Goal: Task Accomplishment & Management: Complete application form

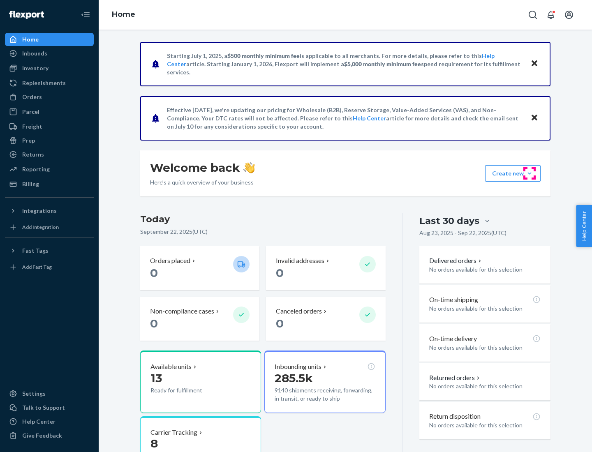
click at [529, 173] on button "Create new Create new inbound Create new order Create new product" at bounding box center [512, 173] width 55 height 16
click at [49, 53] on div "Inbounds" at bounding box center [49, 54] width 87 height 12
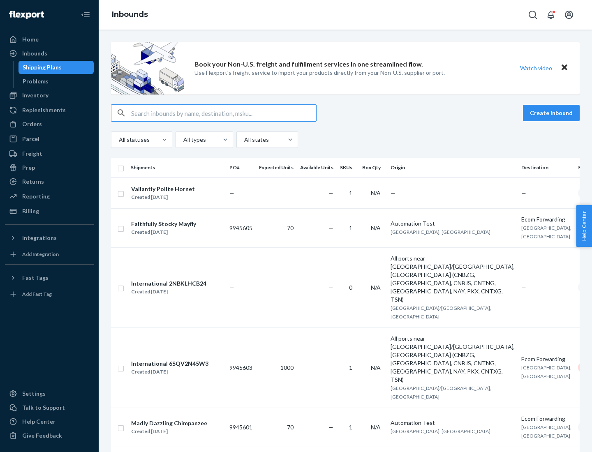
click at [553, 113] on button "Create inbound" at bounding box center [551, 113] width 57 height 16
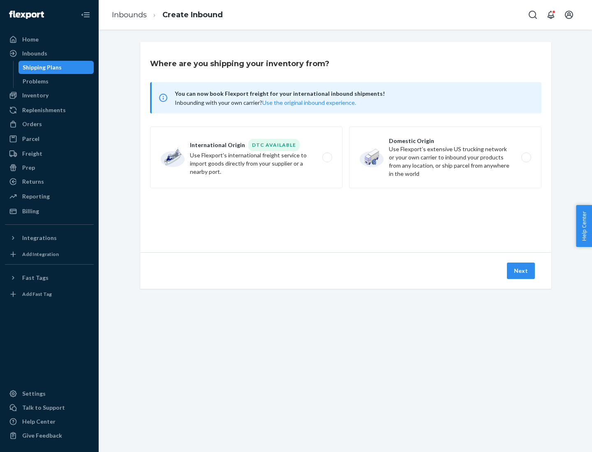
click at [445, 157] on label "Domestic Origin Use Flexport’s extensive US trucking network or your own carrie…" at bounding box center [445, 158] width 192 height 62
click at [526, 157] on input "Domestic Origin Use Flexport’s extensive US trucking network or your own carrie…" at bounding box center [528, 157] width 5 height 5
radio input "true"
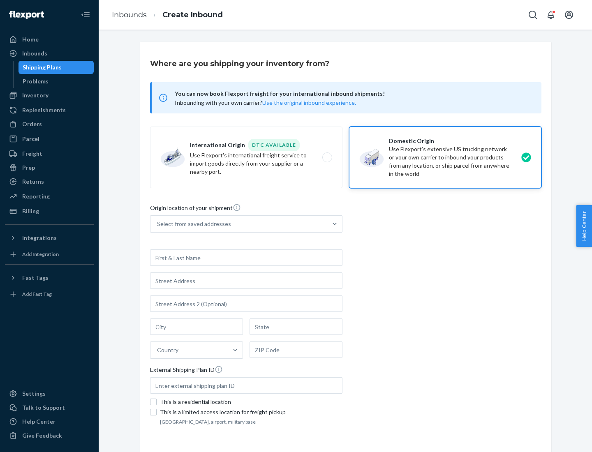
click at [192, 224] on div "Select from saved addresses" at bounding box center [194, 224] width 74 height 8
click at [158, 224] on input "Select from saved addresses" at bounding box center [157, 224] width 1 height 8
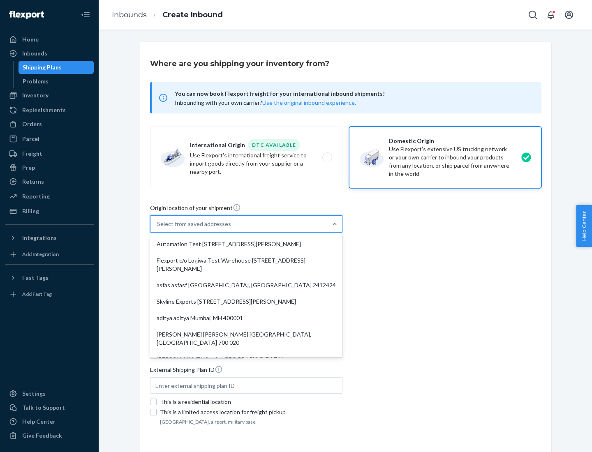
scroll to position [3, 0]
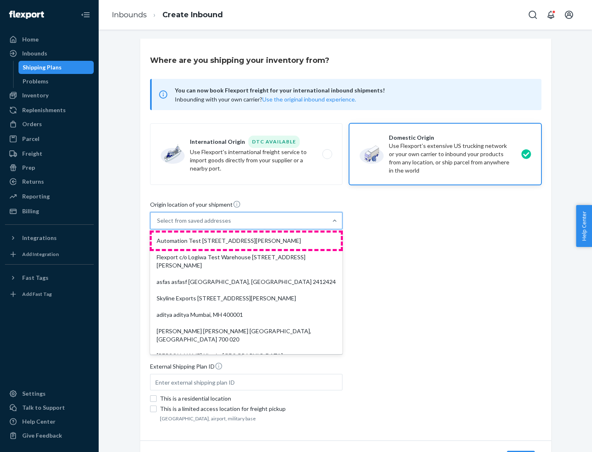
click at [246, 241] on div "Automation Test [STREET_ADDRESS][PERSON_NAME]" at bounding box center [246, 241] width 189 height 16
click at [158, 225] on input "option Automation Test [STREET_ADDRESS][PERSON_NAME]. 9 results available. Use …" at bounding box center [157, 221] width 1 height 8
type input "Automation Test"
type input "[STREET_ADDRESS][PERSON_NAME]"
type input "9th Floor"
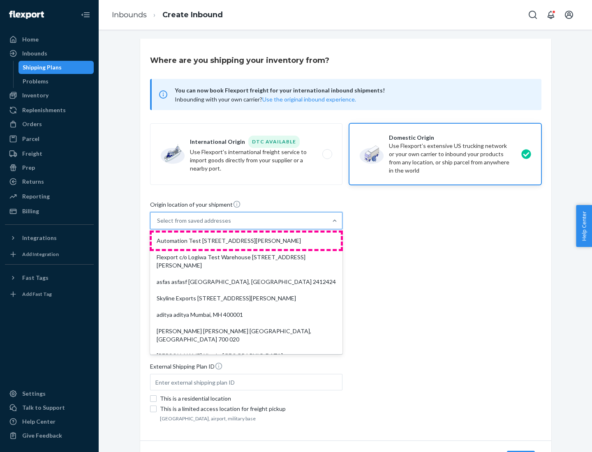
type input "[GEOGRAPHIC_DATA]"
type input "CA"
type input "94104"
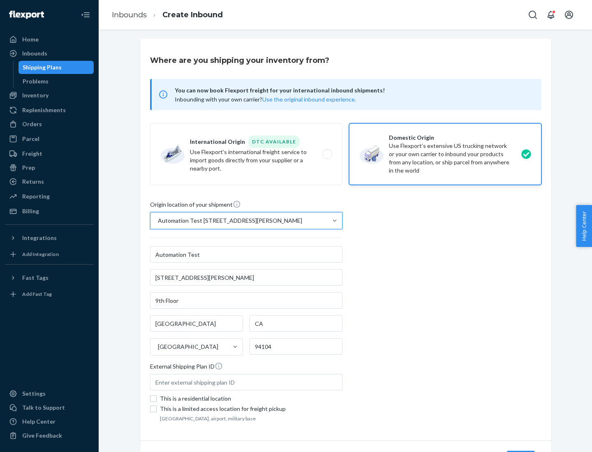
scroll to position [48, 0]
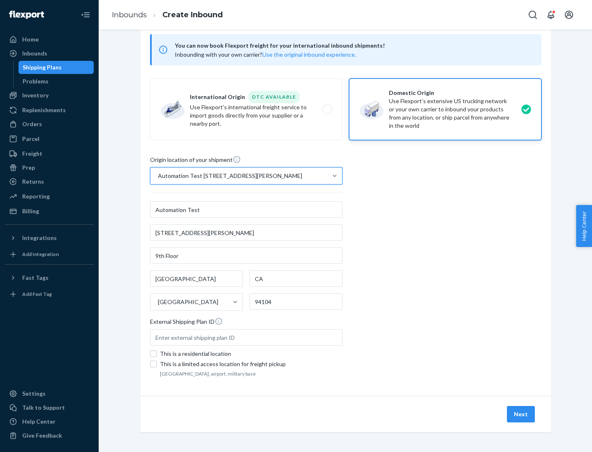
click at [521, 414] on button "Next" at bounding box center [521, 414] width 28 height 16
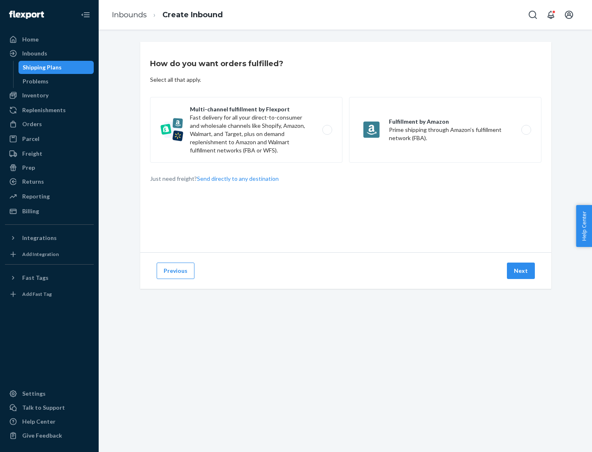
click at [246, 130] on label "Multi-channel fulfillment by Flexport Fast delivery for all your direct-to-cons…" at bounding box center [246, 130] width 192 height 66
click at [327, 130] on input "Multi-channel fulfillment by Flexport Fast delivery for all your direct-to-cons…" at bounding box center [329, 129] width 5 height 5
radio input "true"
click at [521, 271] on button "Next" at bounding box center [521, 271] width 28 height 16
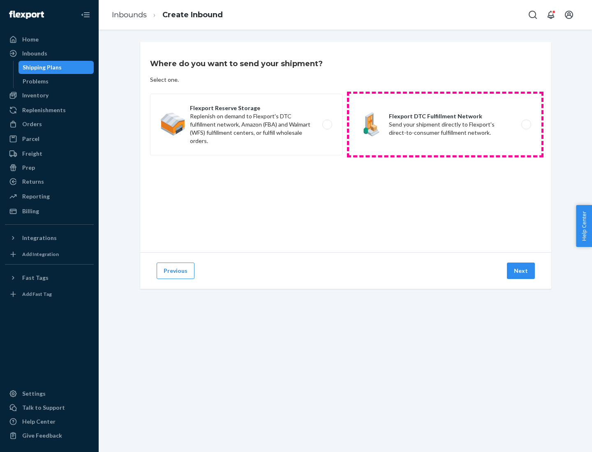
click at [445, 125] on label "Flexport DTC Fulfillment Network Send your shipment directly to Flexport's dire…" at bounding box center [445, 125] width 192 height 62
click at [526, 125] on input "Flexport DTC Fulfillment Network Send your shipment directly to Flexport's dire…" at bounding box center [528, 124] width 5 height 5
radio input "true"
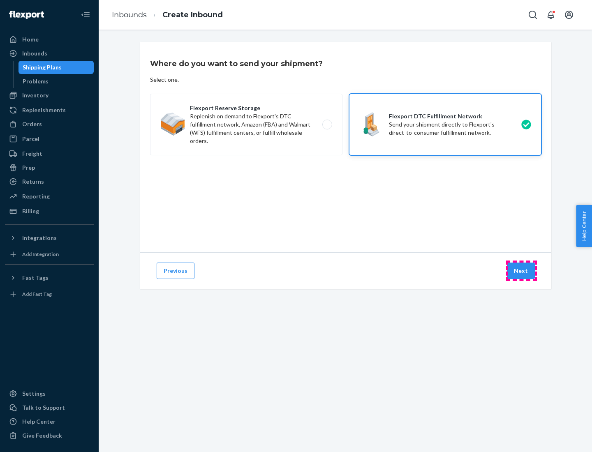
click at [521, 271] on button "Next" at bounding box center [521, 271] width 28 height 16
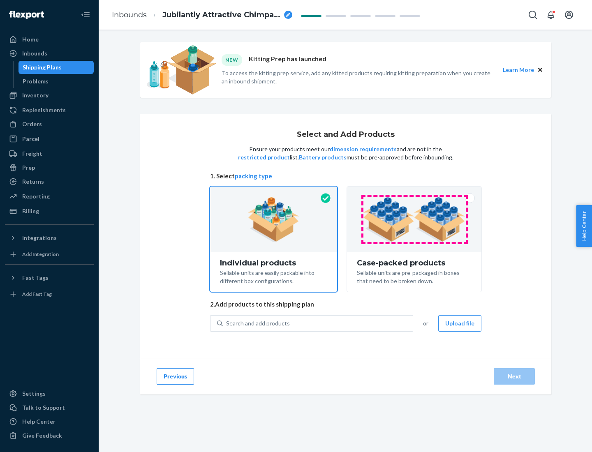
click at [414, 220] on img at bounding box center [414, 219] width 102 height 45
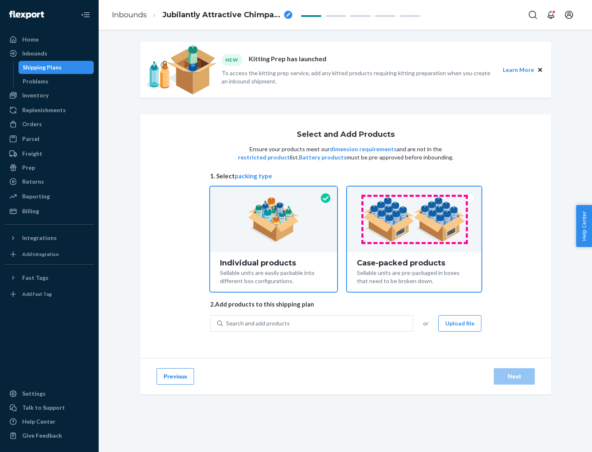
click at [414, 192] on input "Case-packed products Sellable units are pre-packaged in boxes that need to be b…" at bounding box center [414, 189] width 5 height 5
radio input "true"
radio input "false"
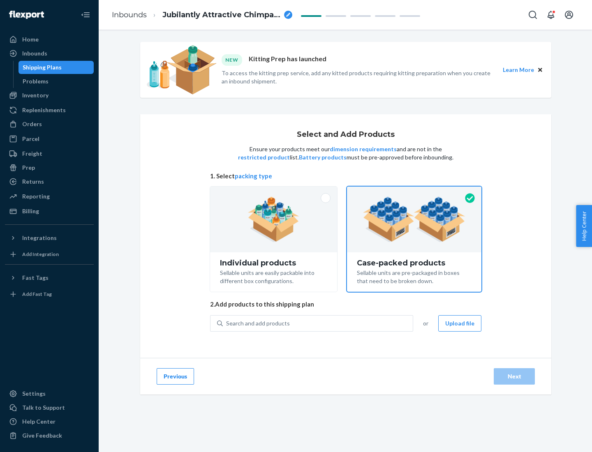
click at [318, 323] on div "Search and add products" at bounding box center [318, 323] width 190 height 15
click at [227, 323] on input "Search and add products" at bounding box center [226, 323] width 1 height 8
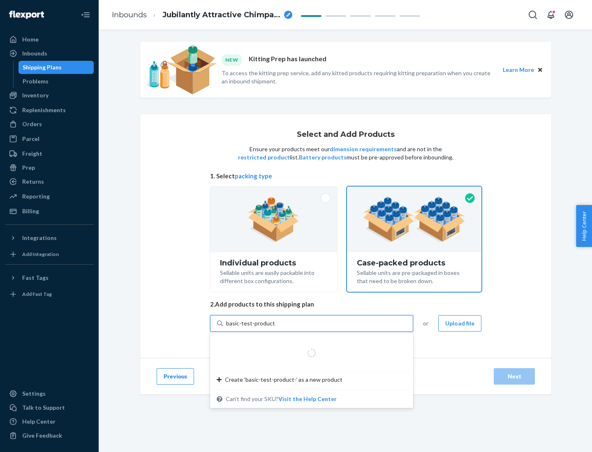
type input "basic-test-product-1"
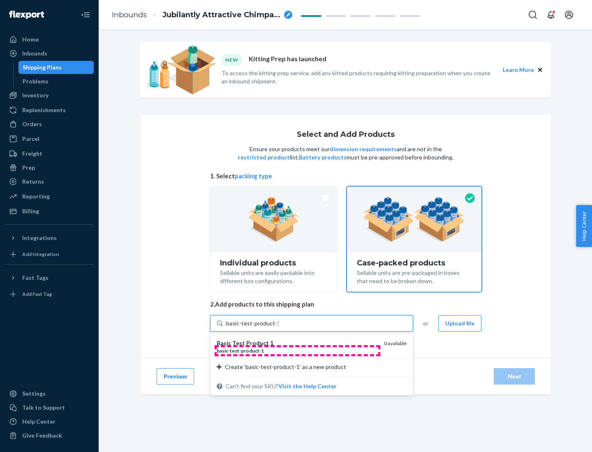
click at [297, 351] on div "basic - test - product - 1" at bounding box center [297, 350] width 161 height 7
click at [279, 328] on input "basic-test-product-1" at bounding box center [252, 323] width 53 height 8
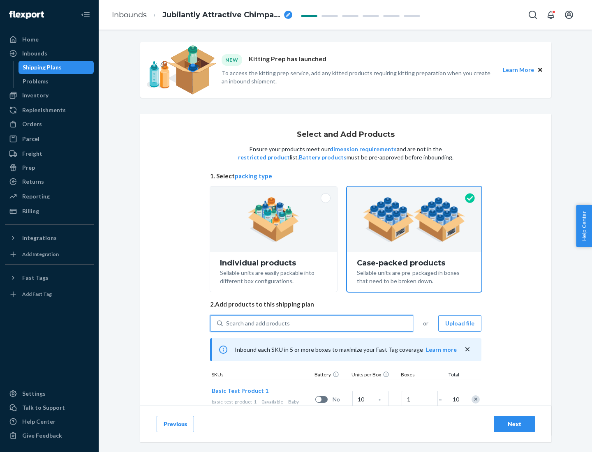
scroll to position [30, 0]
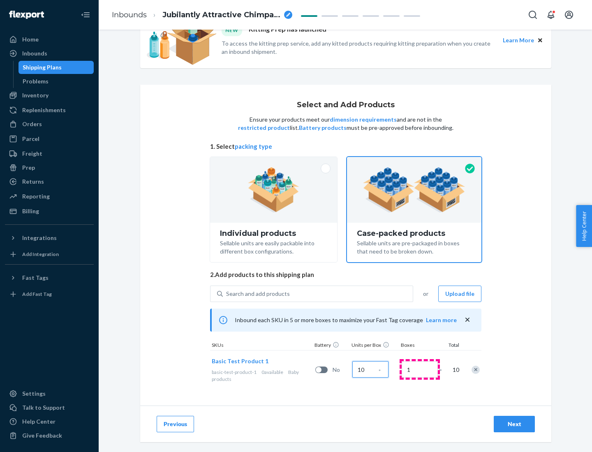
type input "10"
type input "7"
click at [514, 424] on div "Next" at bounding box center [514, 424] width 27 height 8
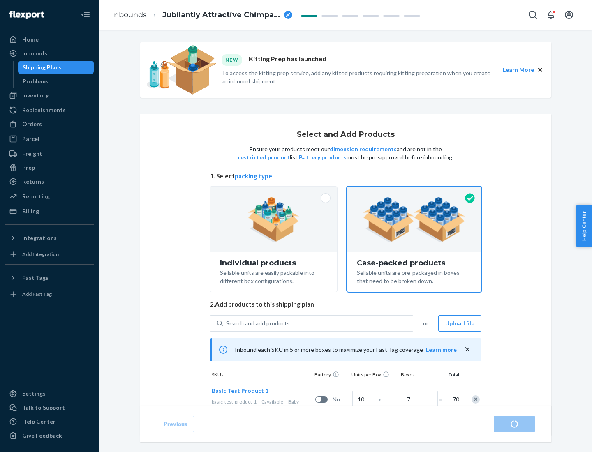
radio input "true"
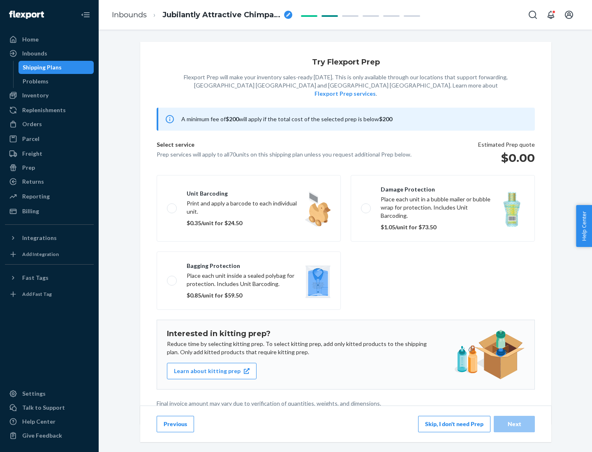
scroll to position [2, 0]
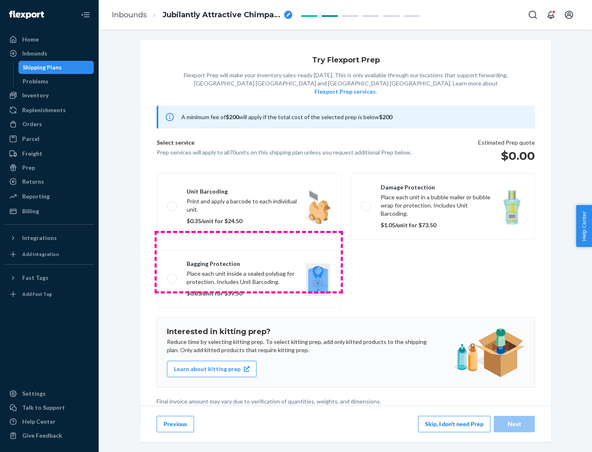
click at [249, 262] on label "Bagging protection Place each unit inside a sealed polybag for protection. Incl…" at bounding box center [249, 279] width 184 height 58
click at [172, 276] on input "Bagging protection Place each unit inside a sealed polybag for protection. Incl…" at bounding box center [169, 278] width 5 height 5
checkbox input "true"
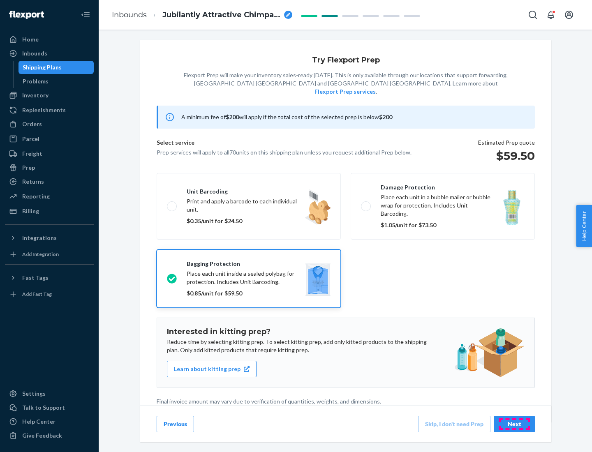
click at [514, 424] on div "Next" at bounding box center [514, 424] width 27 height 8
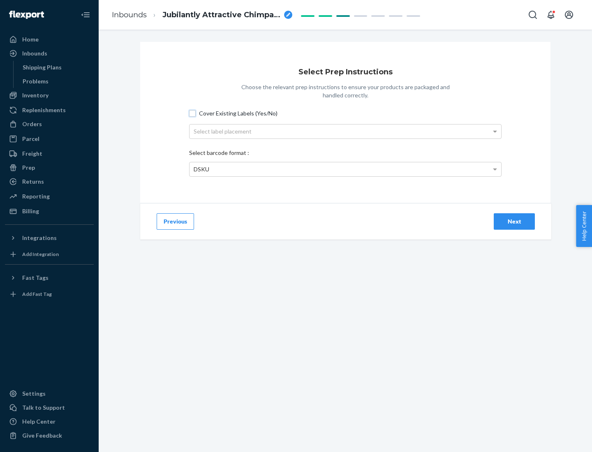
click at [192, 113] on input "Cover Existing Labels (Yes/No)" at bounding box center [192, 113] width 7 height 7
checkbox input "true"
click at [345, 131] on div "Select label placement" at bounding box center [346, 132] width 312 height 14
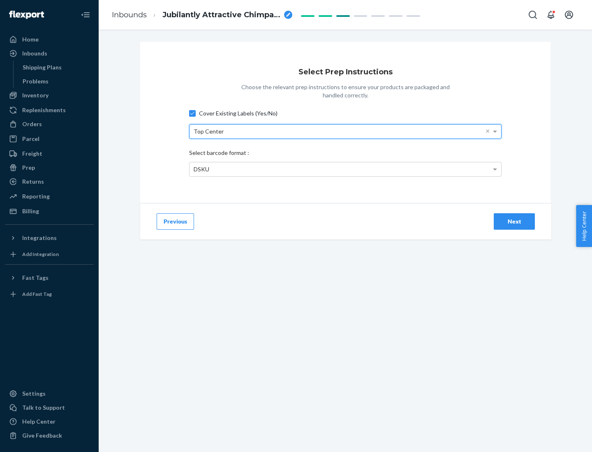
click at [345, 169] on div "DSKU" at bounding box center [346, 169] width 312 height 14
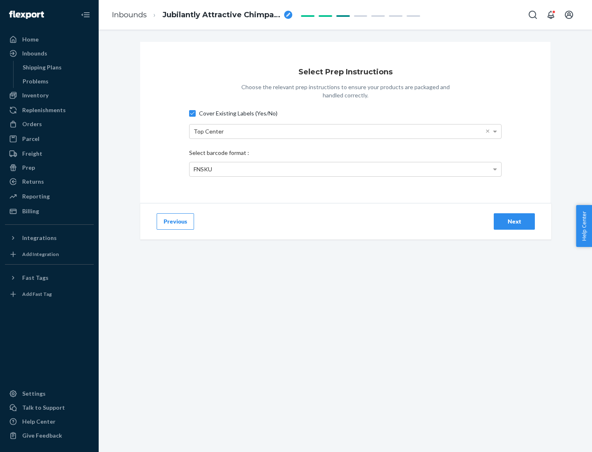
click at [514, 221] on div "Next" at bounding box center [514, 221] width 27 height 8
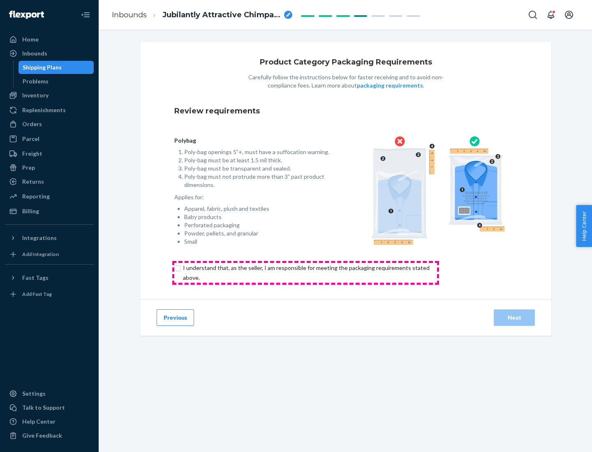
click at [305, 273] on input "checkbox" at bounding box center [310, 273] width 273 height 20
checkbox input "true"
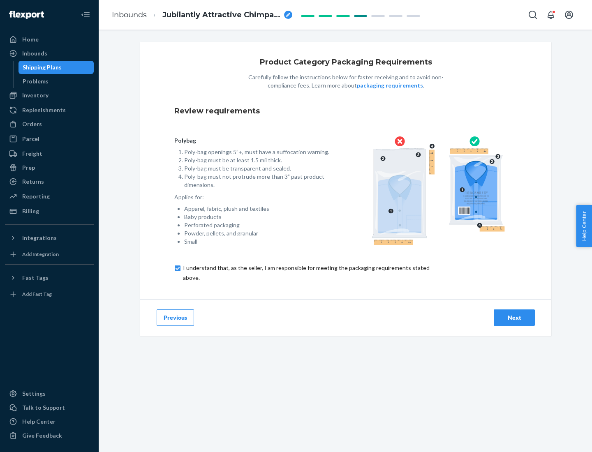
click at [514, 317] on div "Next" at bounding box center [514, 318] width 27 height 8
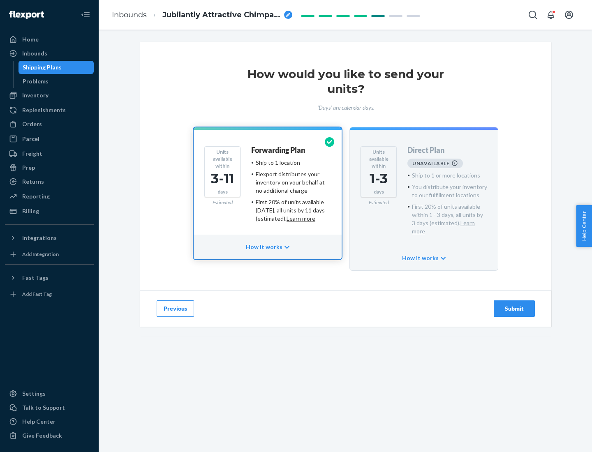
click at [279, 150] on h4 "Forwarding Plan" at bounding box center [278, 150] width 54 height 8
click at [514, 305] on div "Submit" at bounding box center [514, 309] width 27 height 8
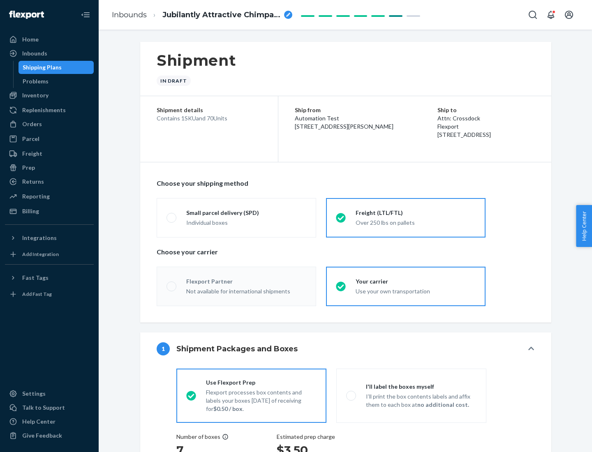
radio input "true"
radio input "false"
radio input "true"
radio input "false"
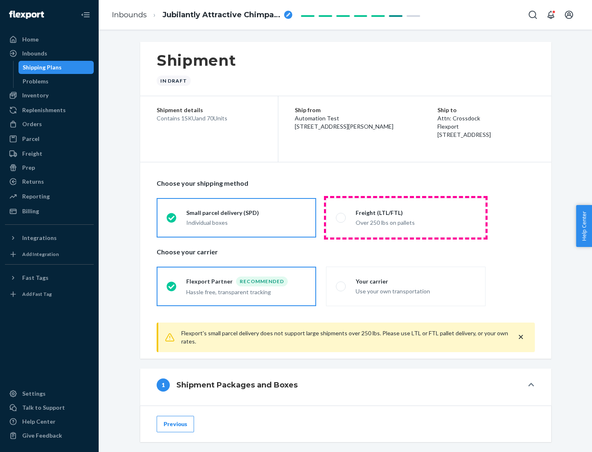
click at [406, 217] on div "Over 250 lbs on pallets" at bounding box center [416, 222] width 120 height 10
click at [341, 217] on input "Freight (LTL/FTL) Over 250 lbs on pallets" at bounding box center [338, 217] width 5 height 5
radio input "true"
radio input "false"
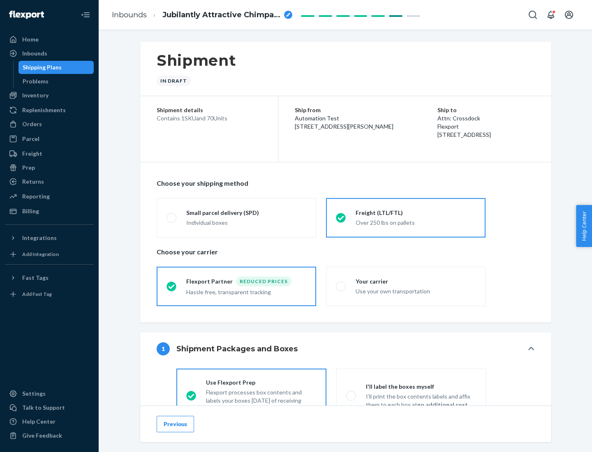
scroll to position [46, 0]
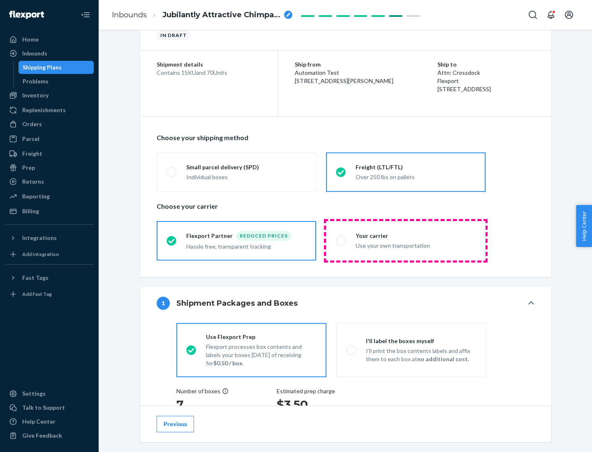
click at [406, 240] on div "Use your own transportation" at bounding box center [416, 245] width 120 height 10
click at [341, 240] on input "Your carrier Use your own transportation" at bounding box center [338, 240] width 5 height 5
radio input "true"
radio input "false"
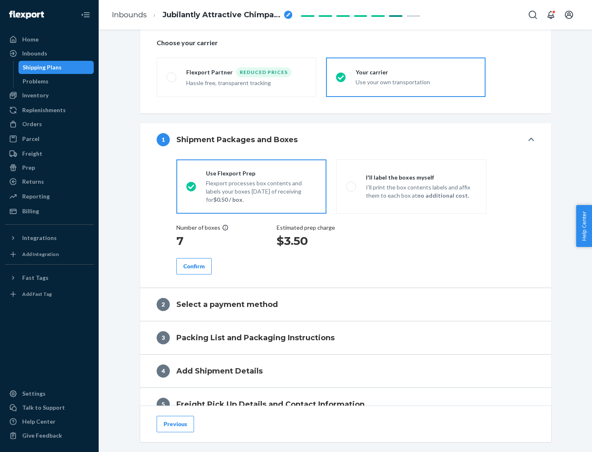
scroll to position [155, 0]
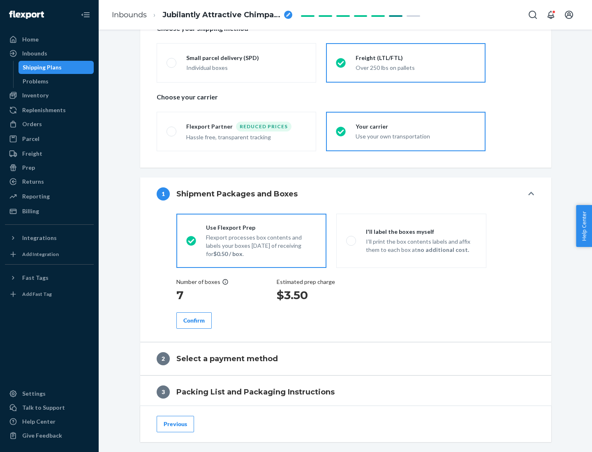
click at [411, 240] on p "I’ll print the box contents labels and affix them to each box at no additional …" at bounding box center [421, 246] width 111 height 16
click at [351, 240] on input "I'll label the boxes myself I’ll print the box contents labels and affix them t…" at bounding box center [348, 240] width 5 height 5
radio input "true"
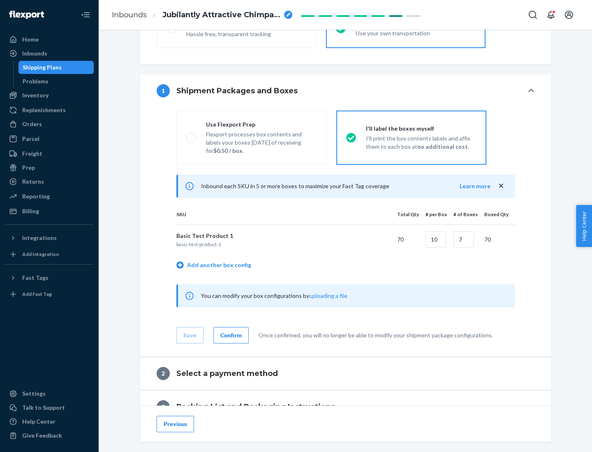
scroll to position [142, 0]
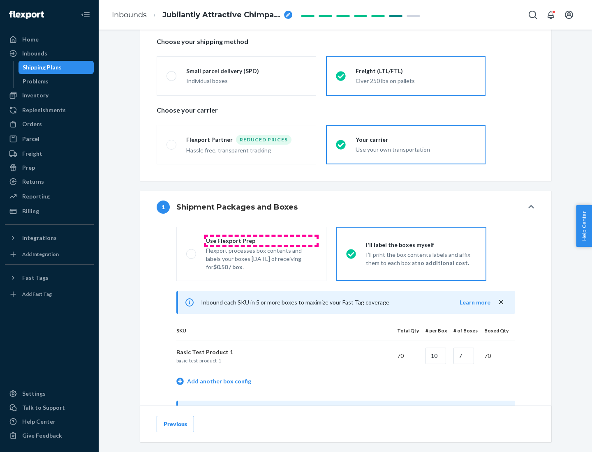
click at [261, 240] on div "Use Flexport Prep" at bounding box center [261, 241] width 111 height 8
click at [192, 251] on input "Use Flexport Prep Flexport processes box contents and labels your boxes [DATE] …" at bounding box center [188, 253] width 5 height 5
radio input "true"
radio input "false"
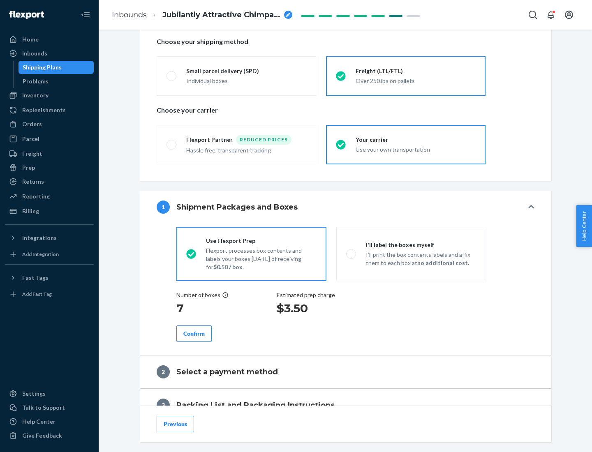
scroll to position [235, 0]
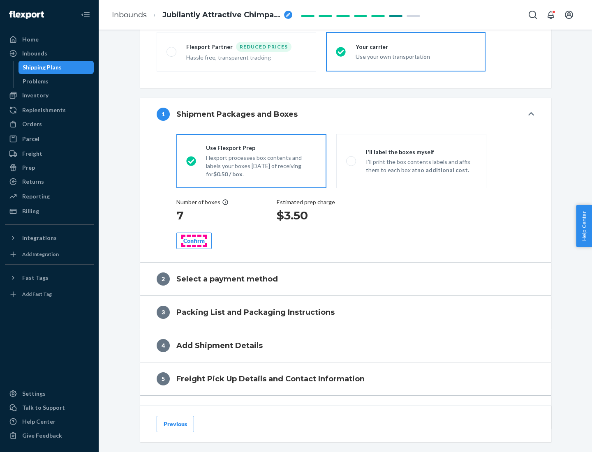
click at [194, 240] on div "Confirm" at bounding box center [193, 241] width 21 height 8
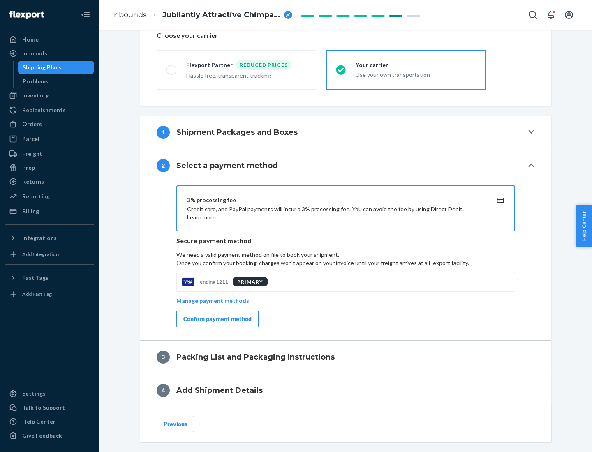
scroll to position [295, 0]
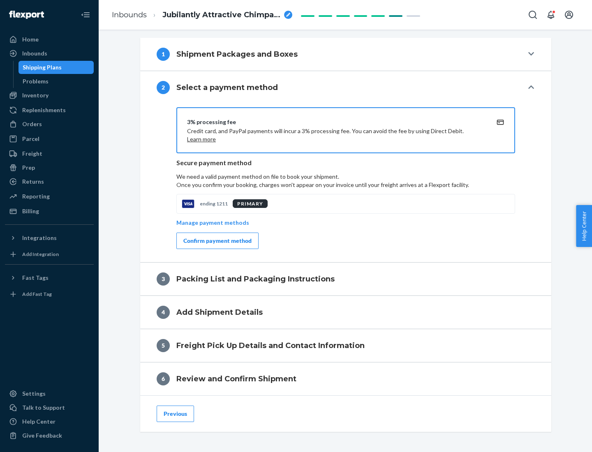
click at [217, 241] on div "Confirm payment method" at bounding box center [217, 241] width 68 height 8
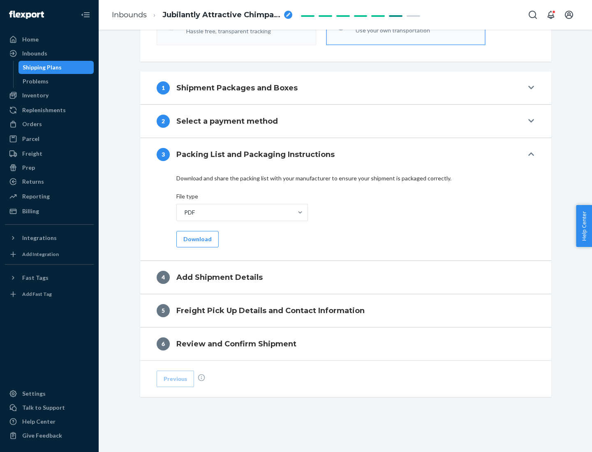
scroll to position [259, 0]
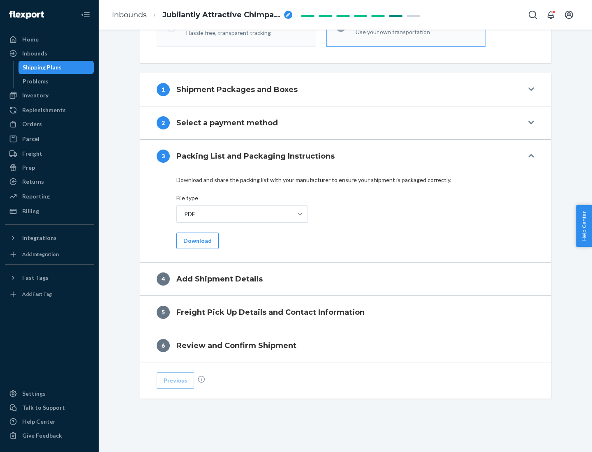
click at [197, 240] on button "Download" at bounding box center [197, 241] width 42 height 16
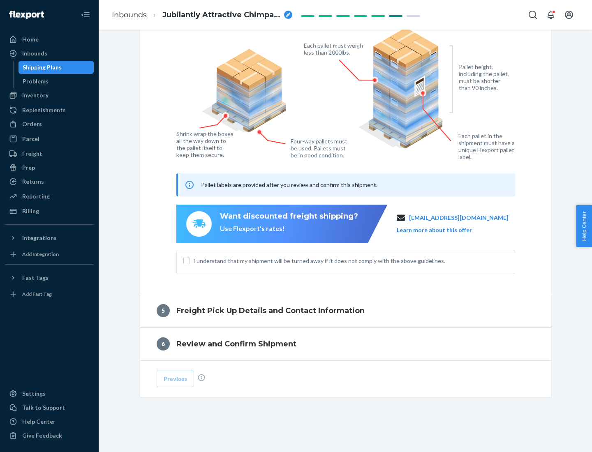
click at [346, 261] on span "I understand that my shipment will be turned away if it does not comply with th…" at bounding box center [350, 261] width 315 height 8
click at [190, 261] on input "I understand that my shipment will be turned away if it does not comply with th…" at bounding box center [186, 261] width 7 height 7
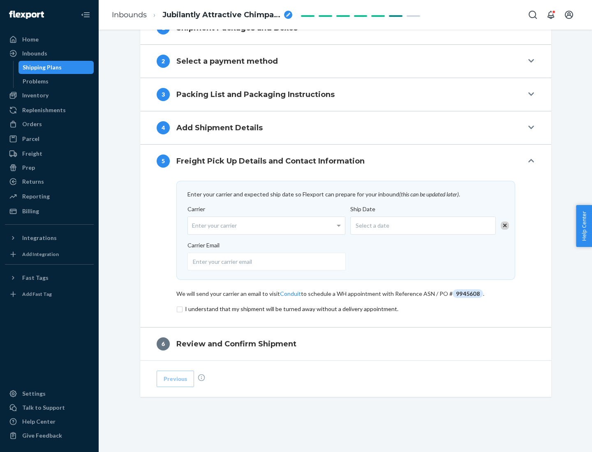
scroll to position [321, 0]
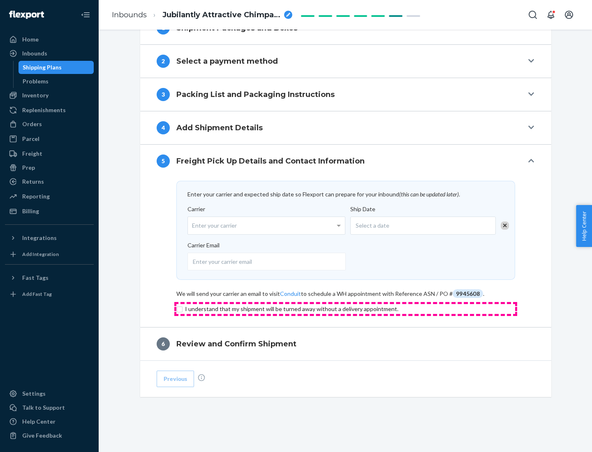
click at [346, 309] on input "checkbox" at bounding box center [345, 309] width 339 height 10
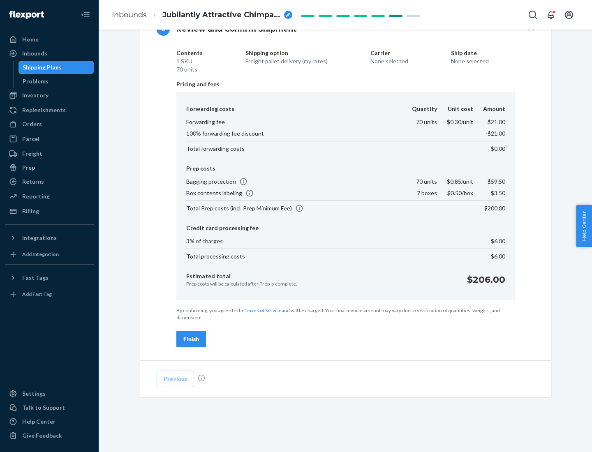
click at [191, 339] on div "Finish" at bounding box center [191, 339] width 16 height 8
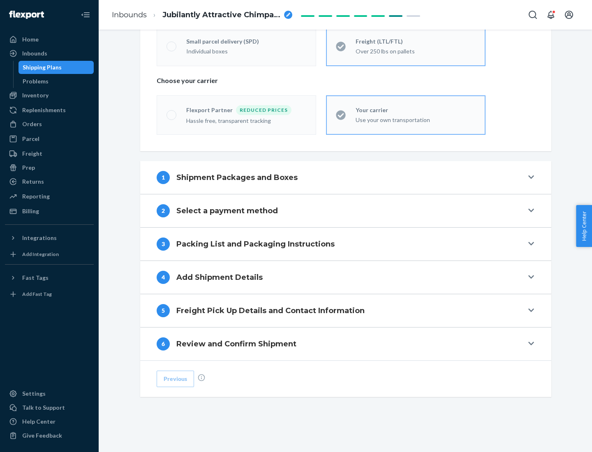
scroll to position [171, 0]
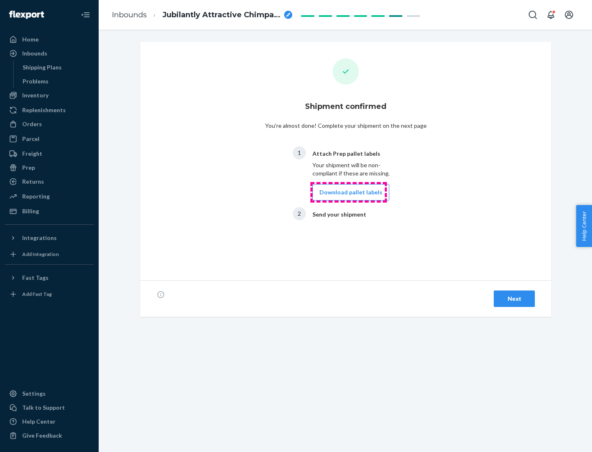
click at [349, 192] on button "Download pallet labels" at bounding box center [350, 192] width 77 height 16
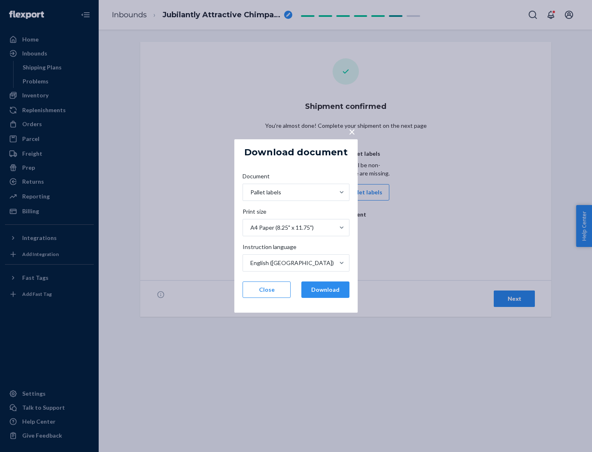
click at [325, 290] on button "Download" at bounding box center [325, 290] width 48 height 16
click at [351, 131] on span "×" at bounding box center [352, 132] width 7 height 14
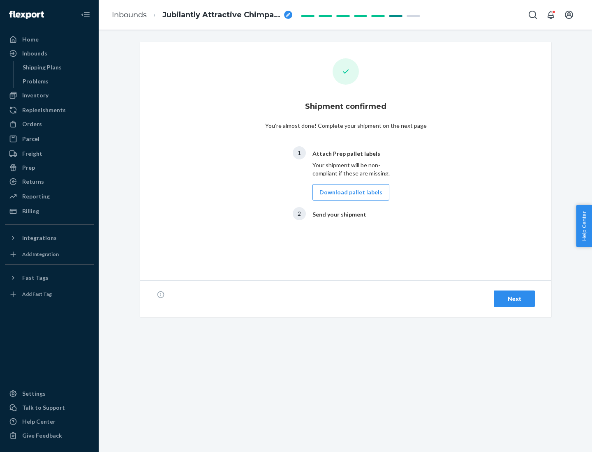
click at [514, 299] on div "Next" at bounding box center [514, 299] width 27 height 8
